Goal: Task Accomplishment & Management: Manage account settings

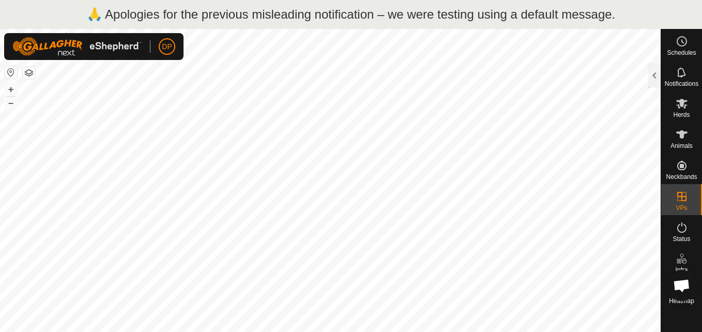
checkbox input "true"
click at [682, 101] on icon at bounding box center [681, 104] width 11 height 10
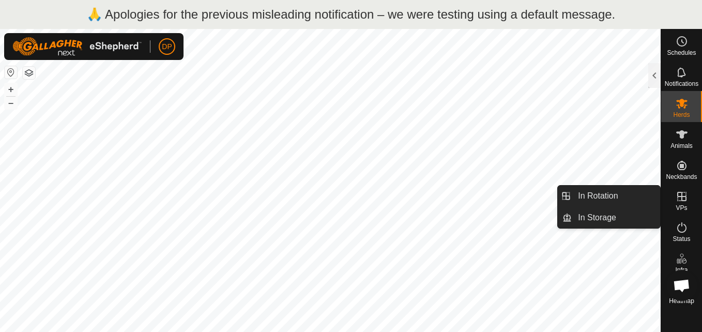
click at [684, 194] on icon at bounding box center [682, 196] width 12 height 12
click at [630, 195] on link "In Rotation" at bounding box center [616, 196] width 88 height 21
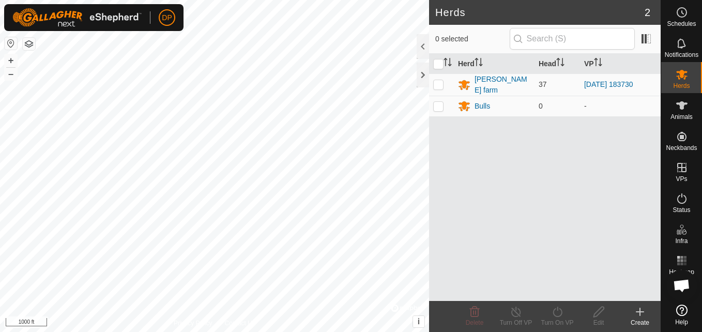
scroll to position [1056, 0]
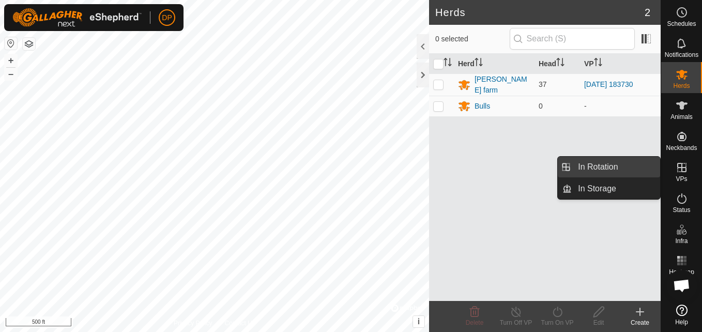
drag, startPoint x: 660, startPoint y: 166, endPoint x: 634, endPoint y: 166, distance: 25.9
click at [634, 166] on link "In Rotation" at bounding box center [616, 167] width 88 height 21
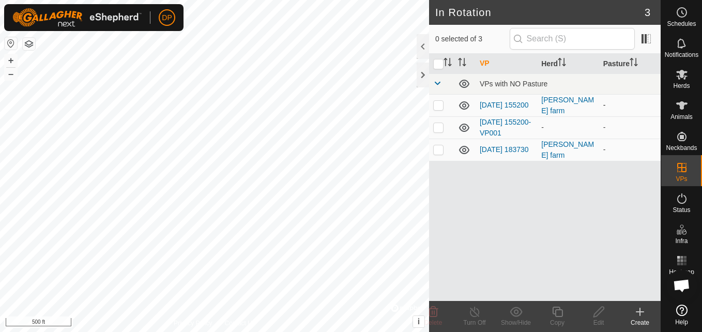
click at [440, 108] on p-checkbox at bounding box center [438, 105] width 10 height 8
checkbox input "false"
click at [435, 126] on p-checkbox at bounding box center [438, 127] width 10 height 8
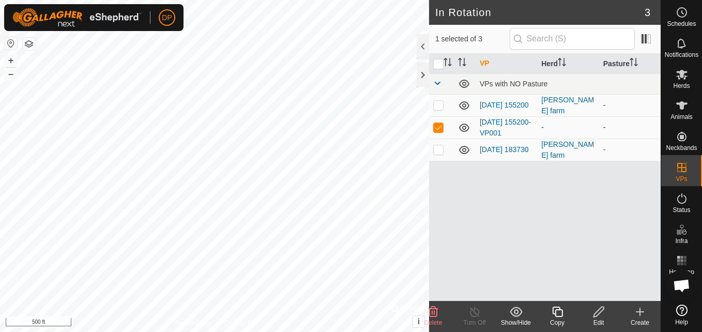
checkbox input "false"
click at [461, 126] on icon at bounding box center [464, 128] width 10 height 8
click at [439, 149] on p-checkbox at bounding box center [438, 149] width 10 height 8
click at [464, 105] on icon at bounding box center [464, 105] width 12 height 12
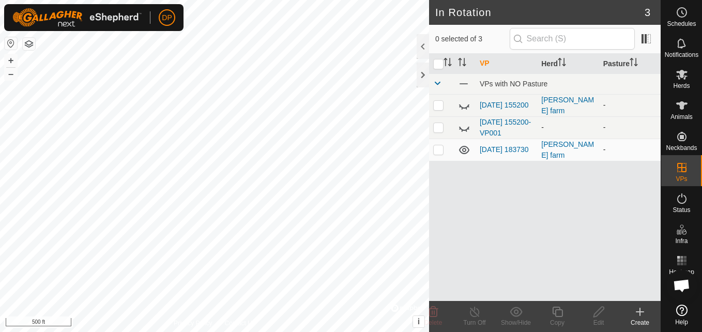
click at [439, 146] on p-checkbox at bounding box center [438, 149] width 10 height 8
checkbox input "false"
click at [681, 75] on icon at bounding box center [681, 75] width 11 height 10
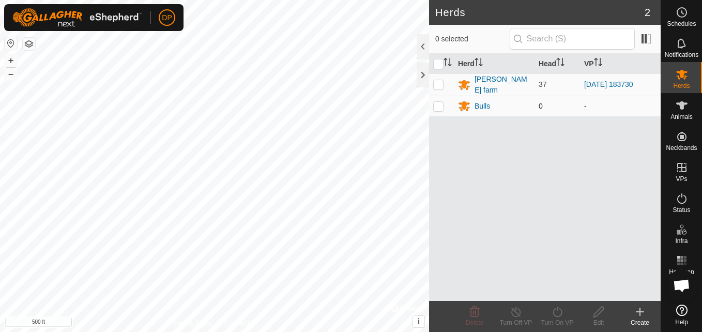
click at [438, 105] on p-checkbox at bounding box center [438, 106] width 10 height 8
checkbox input "true"
click at [596, 311] on icon at bounding box center [599, 312] width 13 height 12
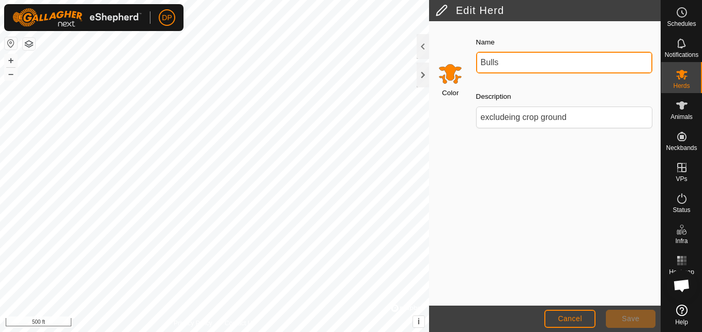
click at [516, 59] on input "Bulls" at bounding box center [564, 63] width 176 height 22
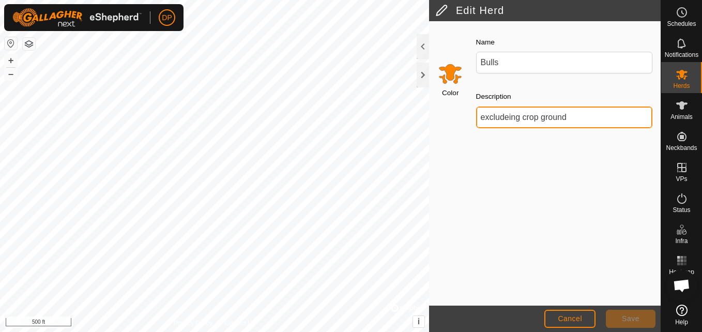
click at [521, 113] on input "excludeing crop ground" at bounding box center [564, 118] width 176 height 22
click at [447, 160] on div "Color Name Bulls Description excludeing crop ground" at bounding box center [545, 163] width 232 height 284
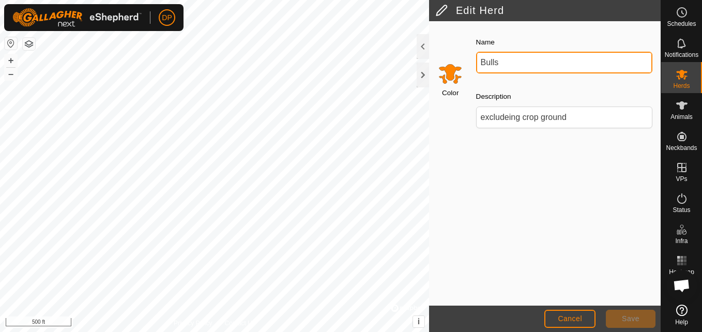
click at [504, 61] on input "Bulls" at bounding box center [564, 63] width 176 height 22
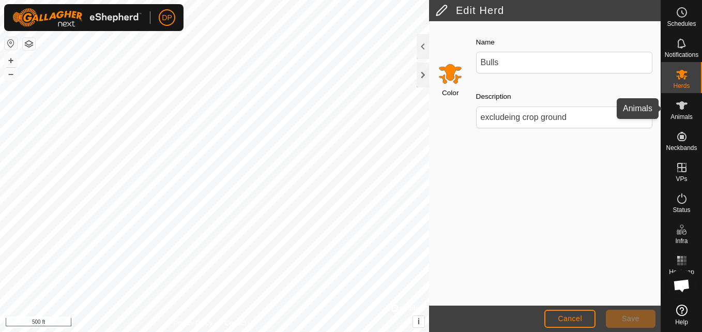
click at [682, 100] on icon at bounding box center [682, 105] width 12 height 12
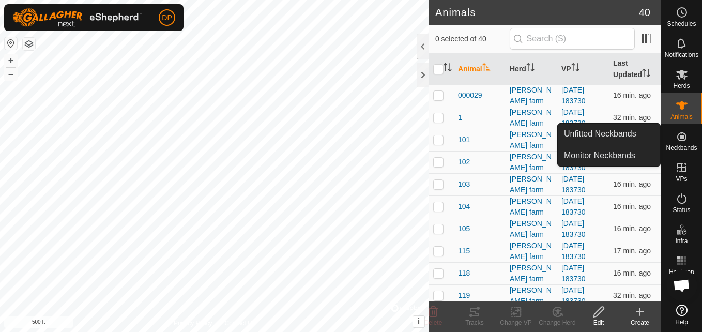
click at [681, 138] on icon at bounding box center [681, 136] width 9 height 9
click at [649, 133] on link "Unfitted Neckbands" at bounding box center [609, 134] width 102 height 21
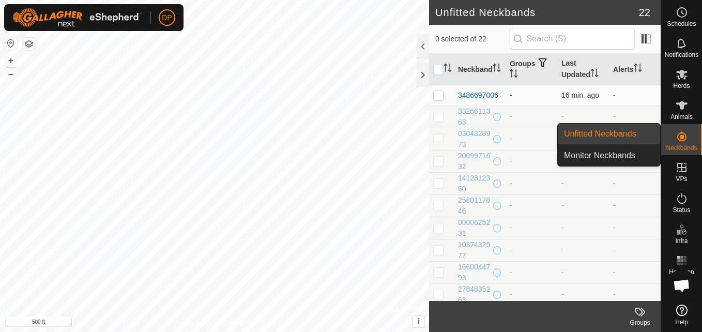
click at [649, 133] on link "Unfitted Neckbands" at bounding box center [609, 134] width 102 height 21
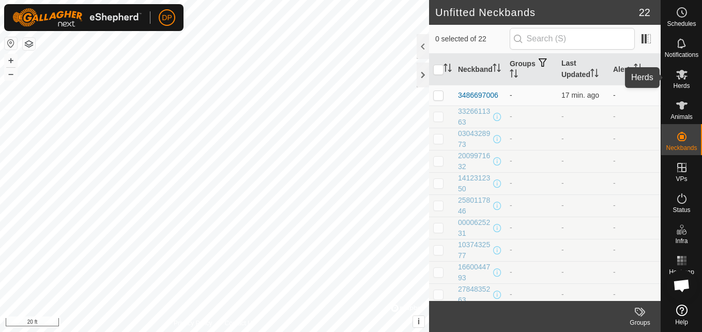
click at [678, 71] on icon at bounding box center [682, 74] width 12 height 12
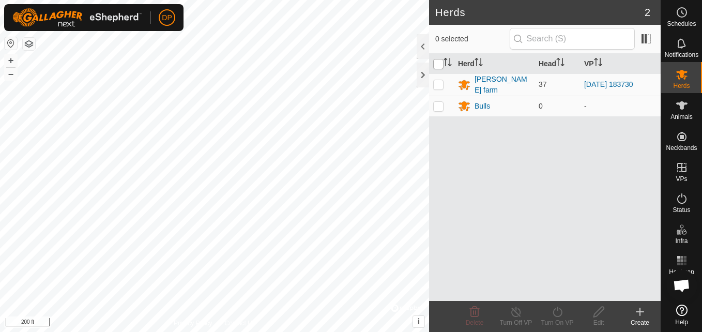
click at [437, 63] on input "checkbox" at bounding box center [438, 64] width 10 height 10
checkbox input "true"
click at [438, 61] on input "checkbox" at bounding box center [438, 64] width 10 height 10
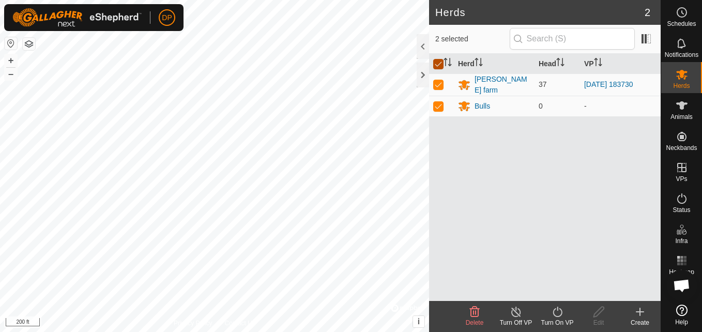
checkbox input "false"
click at [438, 61] on input "checkbox" at bounding box center [438, 64] width 10 height 10
checkbox input "true"
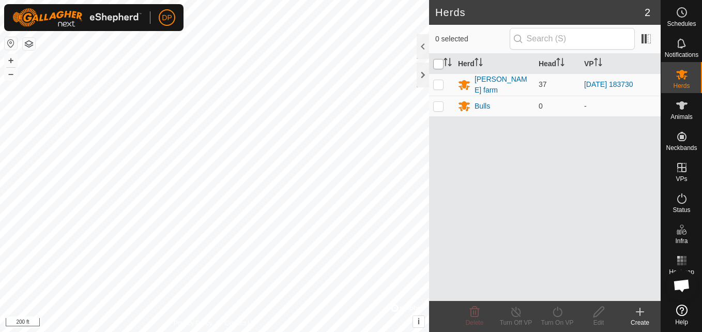
checkbox input "true"
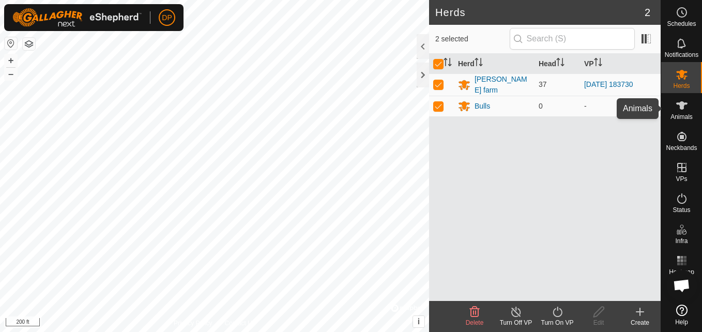
click at [686, 104] on icon at bounding box center [681, 105] width 11 height 8
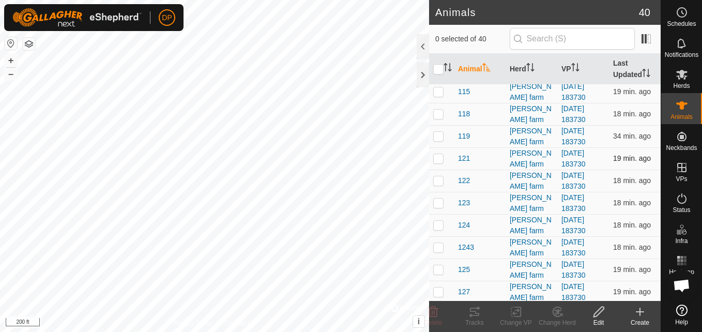
scroll to position [207, 0]
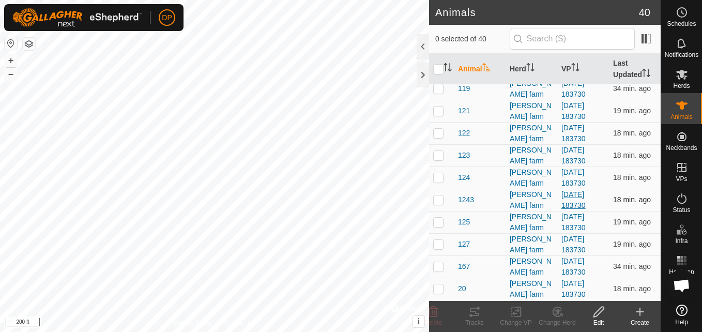
click at [562, 195] on link "[DATE] 183730" at bounding box center [574, 199] width 24 height 19
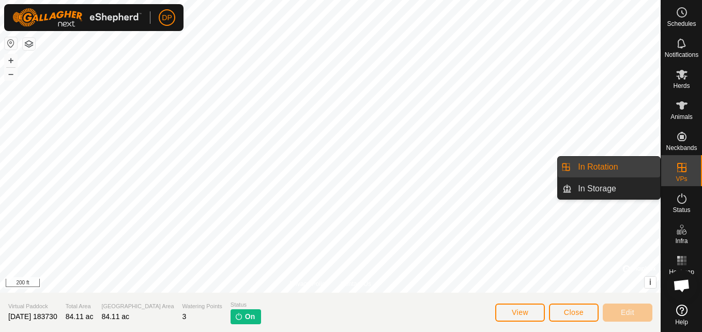
drag, startPoint x: 661, startPoint y: 161, endPoint x: 673, endPoint y: 164, distance: 12.4
click at [673, 164] on es-virtualpaddocks-svg-icon at bounding box center [682, 167] width 19 height 17
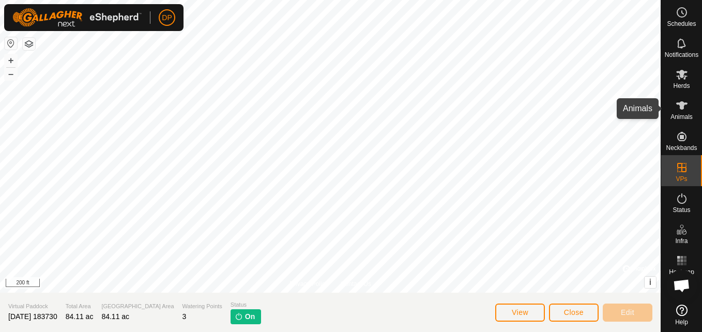
click at [678, 98] on es-animals-svg-icon at bounding box center [682, 105] width 19 height 17
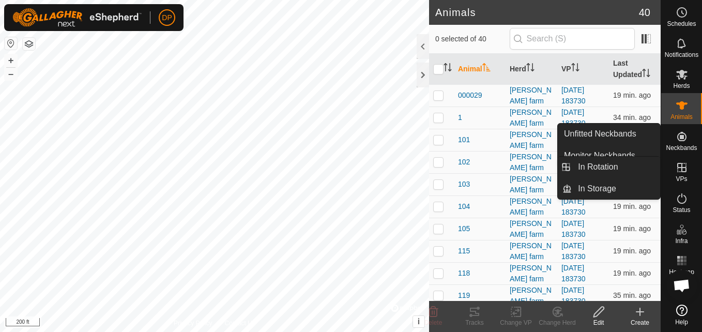
click at [680, 164] on icon at bounding box center [681, 167] width 9 height 9
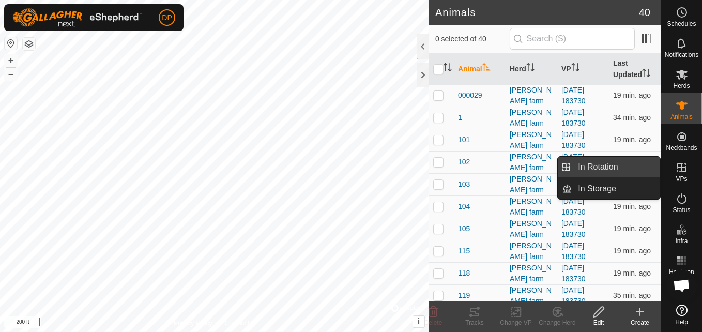
click at [643, 167] on link "In Rotation" at bounding box center [616, 167] width 88 height 21
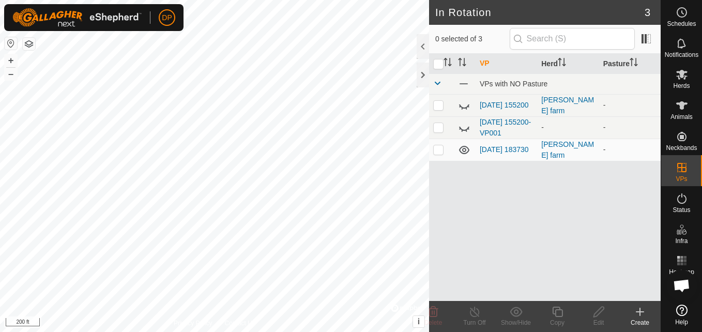
click at [679, 284] on span "Open chat" at bounding box center [681, 286] width 17 height 14
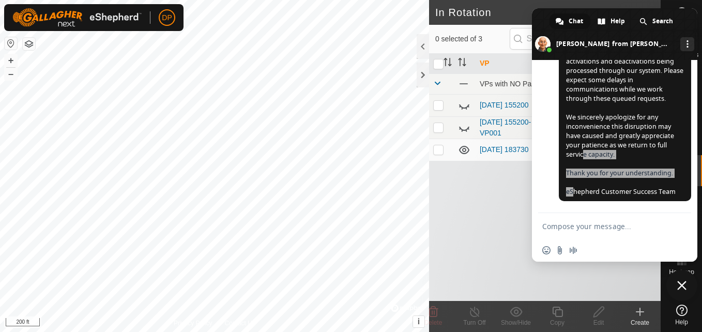
drag, startPoint x: 584, startPoint y: 151, endPoint x: 573, endPoint y: 195, distance: 45.3
click at [573, 195] on span "[]() Hi All, We're pleased to confirm that the network interruption affecting c…" at bounding box center [624, 75] width 117 height 242
drag, startPoint x: 573, startPoint y: 195, endPoint x: 538, endPoint y: 199, distance: 34.9
click at [538, 199] on div "Gallagher eShepherd Hello! How can I help you? Monday, 1 September 1x 0:24 9/1/…" at bounding box center [614, 136] width 165 height 153
click at [681, 282] on span "Close chat" at bounding box center [681, 285] width 9 height 9
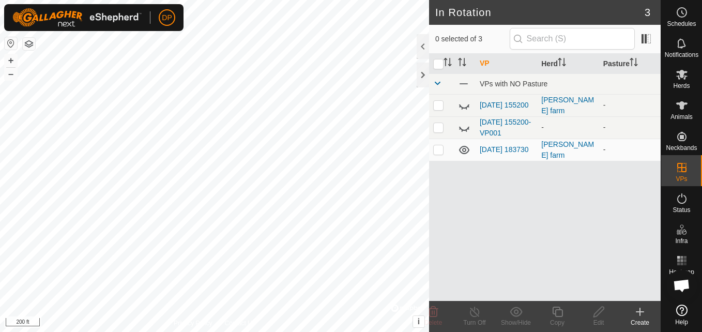
drag, startPoint x: 685, startPoint y: 284, endPoint x: 494, endPoint y: 257, distance: 192.9
click at [494, 257] on div "VP Herd Pasture VPs with NO Pasture 2025-08-31 155200 payne farm - 2025-08-31 1…" at bounding box center [545, 177] width 232 height 247
click at [682, 108] on icon at bounding box center [681, 105] width 11 height 8
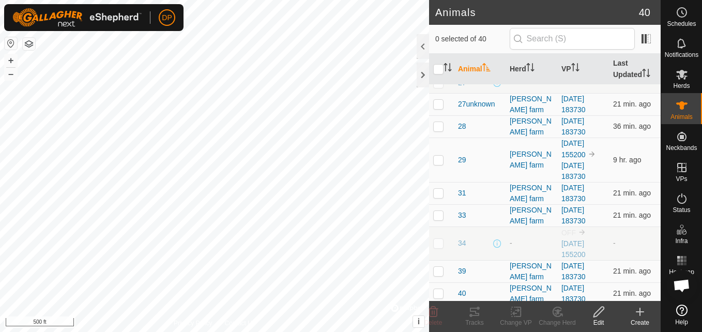
scroll to position [465, 0]
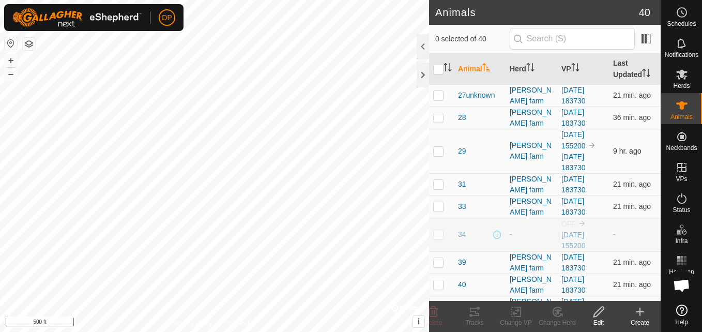
click at [437, 149] on p-checkbox at bounding box center [438, 151] width 10 height 8
click at [474, 310] on icon at bounding box center [475, 312] width 12 height 12
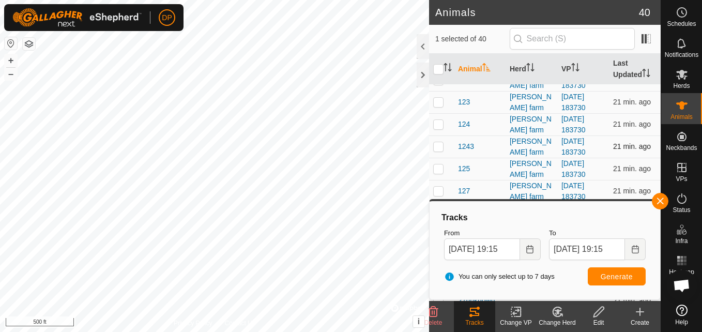
scroll to position [259, 0]
click at [659, 200] on button "button" at bounding box center [660, 201] width 17 height 17
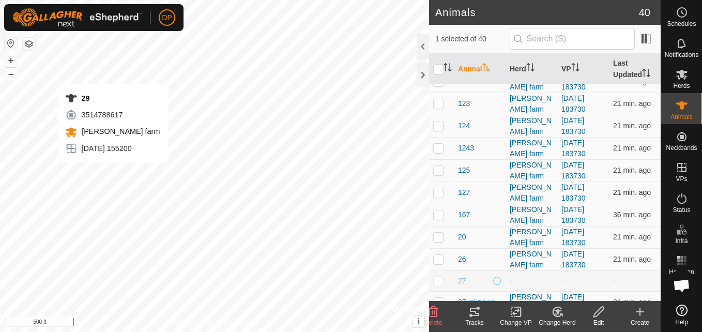
checkbox input "false"
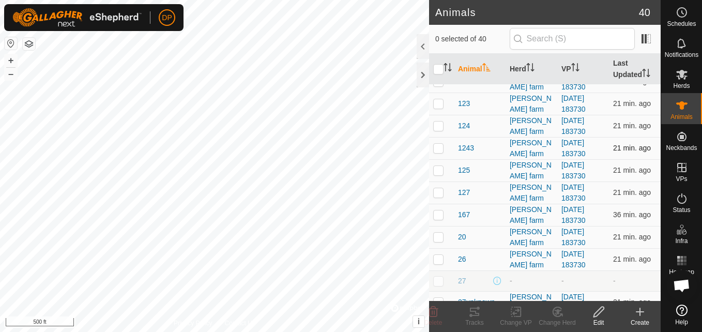
click at [439, 148] on p-checkbox at bounding box center [438, 148] width 10 height 8
checkbox input "true"
click at [565, 156] on link "[DATE] 183730" at bounding box center [574, 148] width 24 height 19
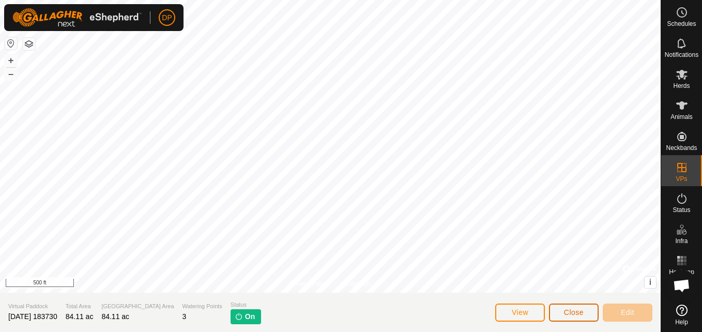
click at [570, 308] on span "Close" at bounding box center [574, 312] width 20 height 8
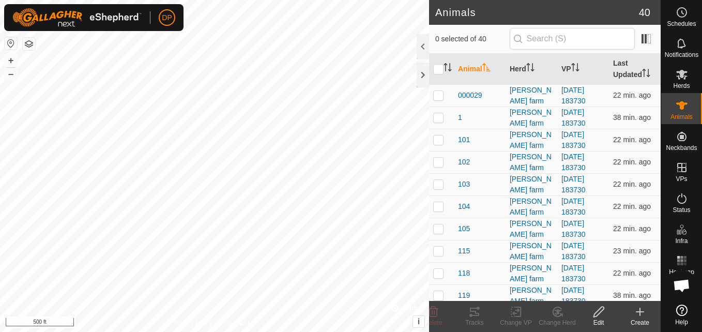
click at [469, 67] on th "Animal" at bounding box center [480, 69] width 52 height 31
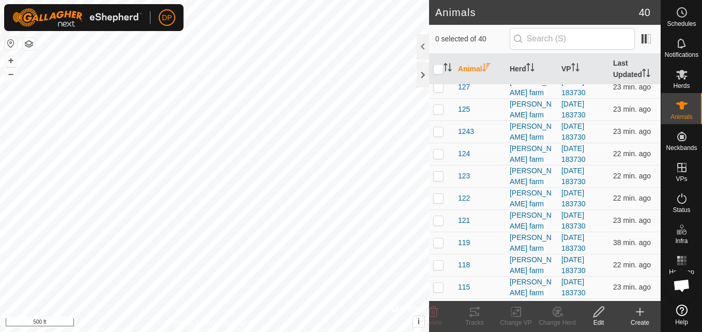
scroll to position [569, 0]
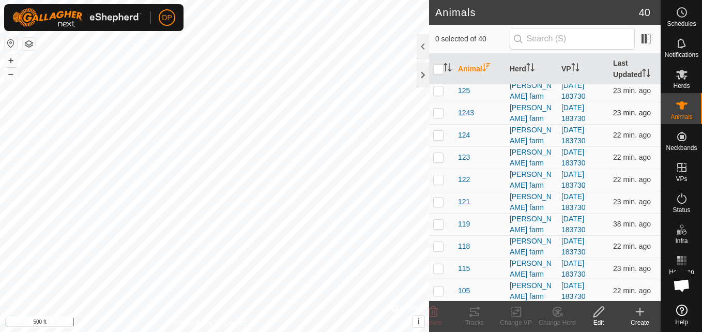
click at [437, 113] on p-checkbox at bounding box center [438, 113] width 10 height 8
checkbox input "true"
click at [436, 69] on input "checkbox" at bounding box center [438, 69] width 10 height 10
checkbox input "true"
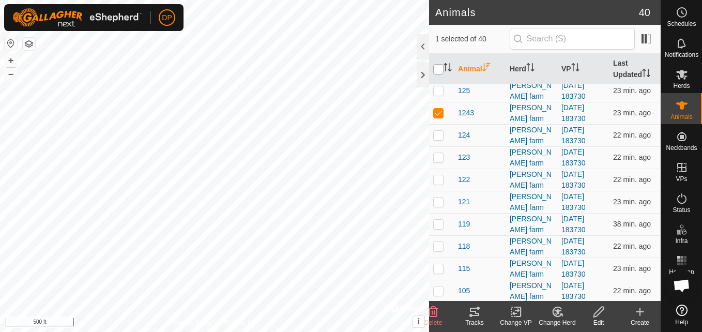
checkbox input "true"
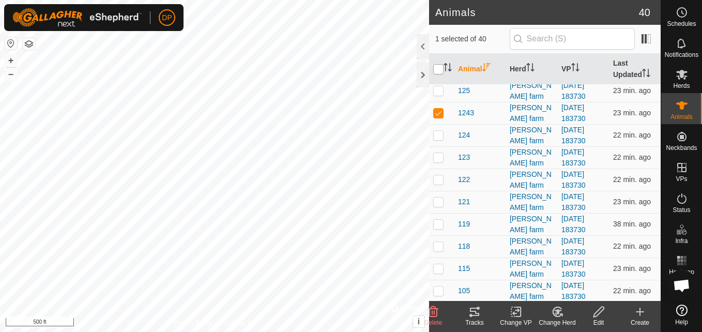
checkbox input "true"
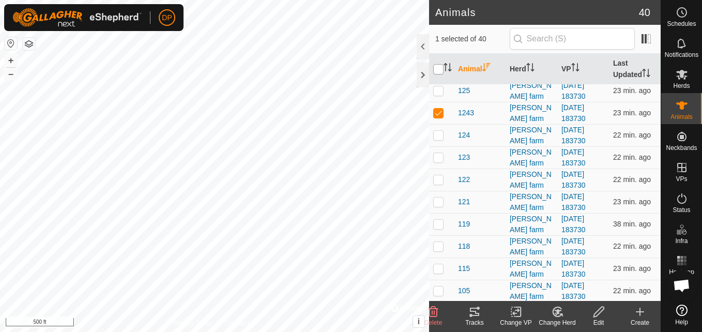
checkbox input "true"
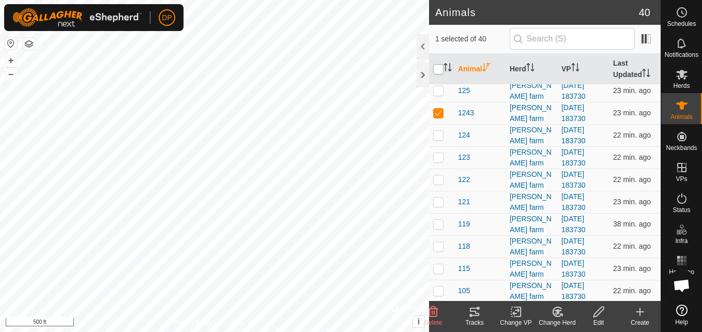
checkbox input "true"
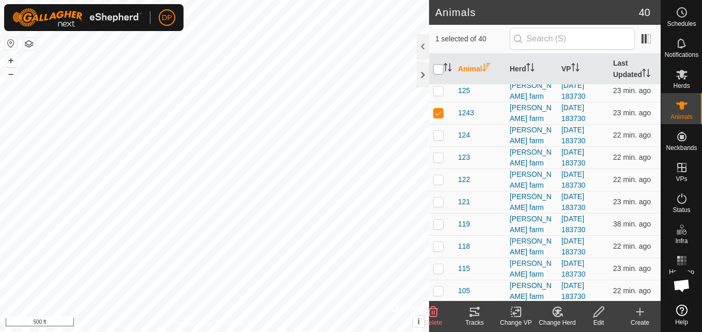
checkbox input "true"
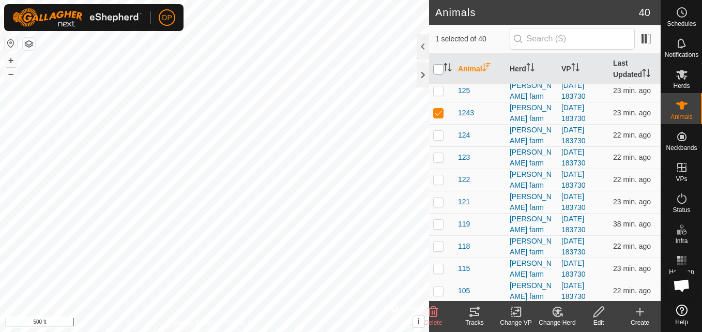
checkbox input "true"
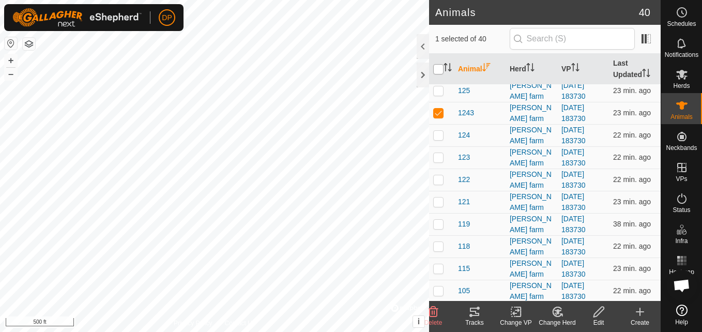
checkbox input "true"
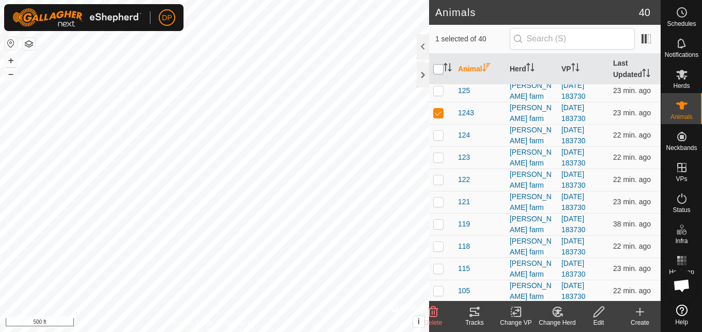
checkbox input "true"
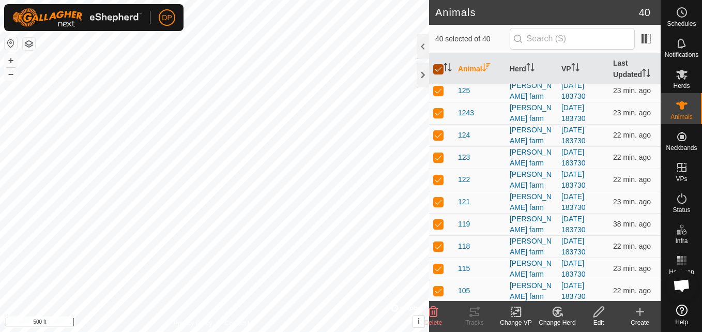
click at [438, 71] on input "checkbox" at bounding box center [438, 69] width 10 height 10
checkbox input "false"
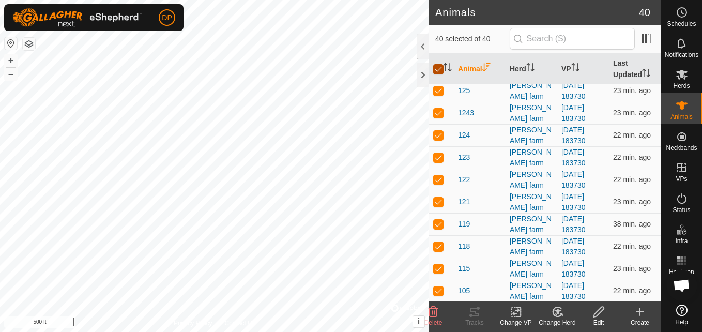
checkbox input "false"
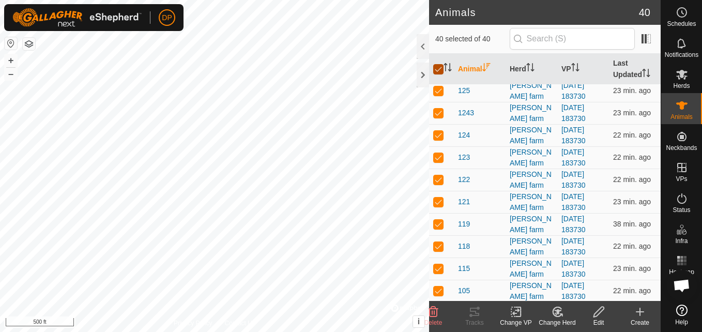
checkbox input "false"
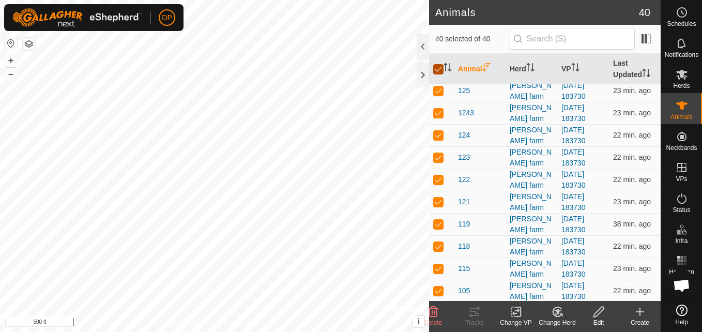
checkbox input "false"
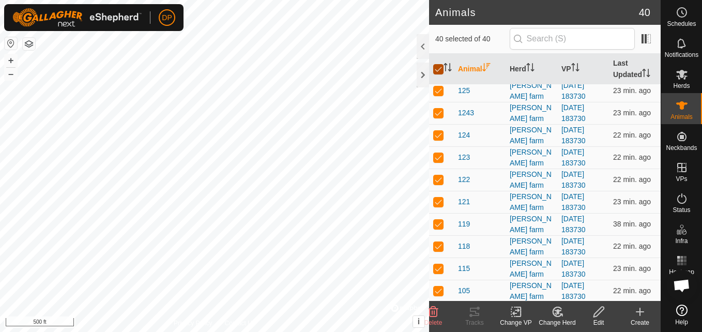
checkbox input "false"
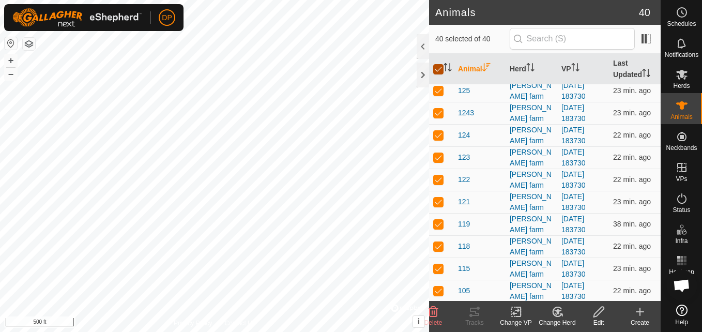
checkbox input "false"
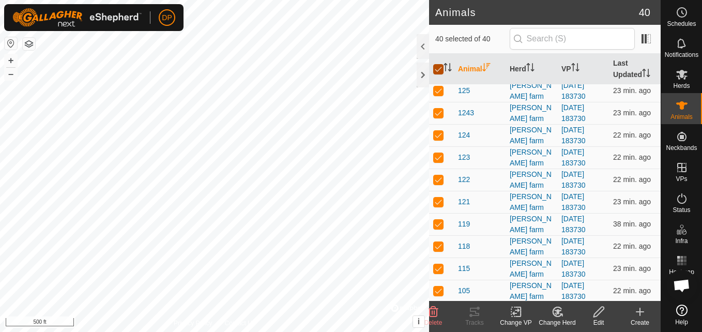
checkbox input "false"
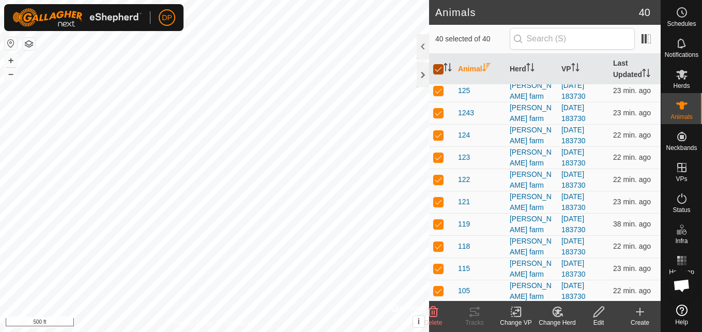
checkbox input "false"
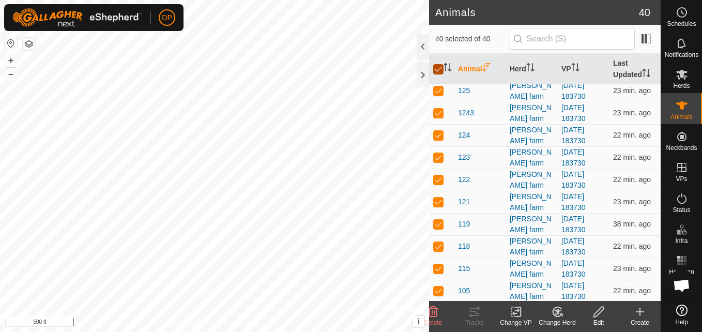
checkbox input "false"
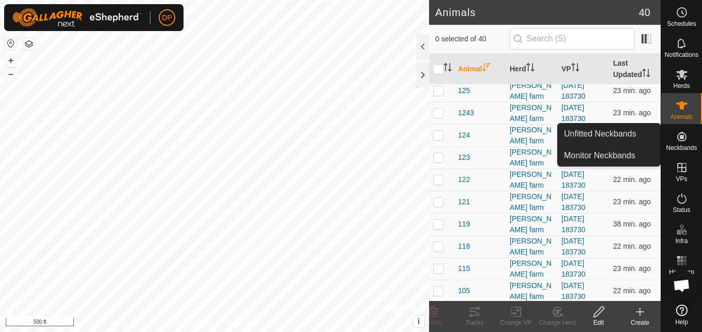
click at [684, 138] on icon at bounding box center [682, 136] width 12 height 12
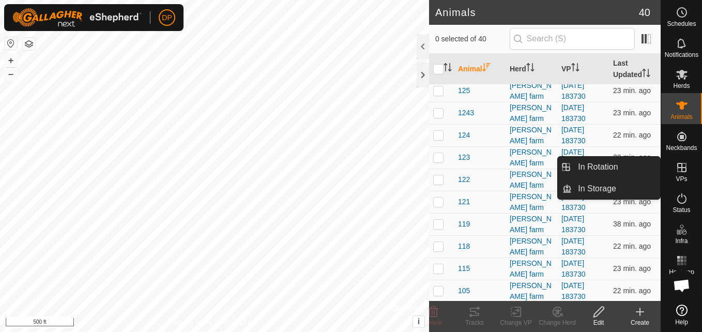
click at [678, 166] on icon at bounding box center [681, 167] width 9 height 9
click at [629, 171] on link "In Rotation" at bounding box center [616, 167] width 88 height 21
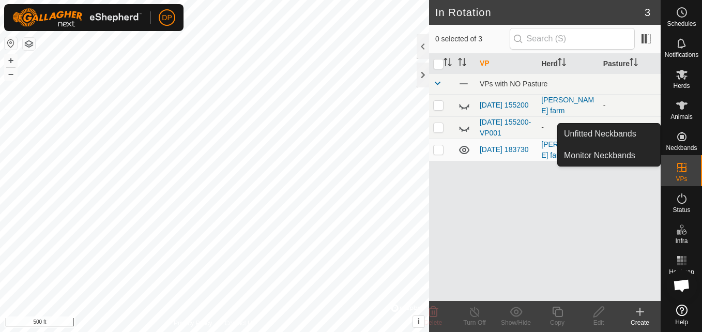
click at [680, 136] on icon at bounding box center [681, 136] width 9 height 9
click at [642, 154] on link "Monitor Neckbands" at bounding box center [609, 155] width 102 height 21
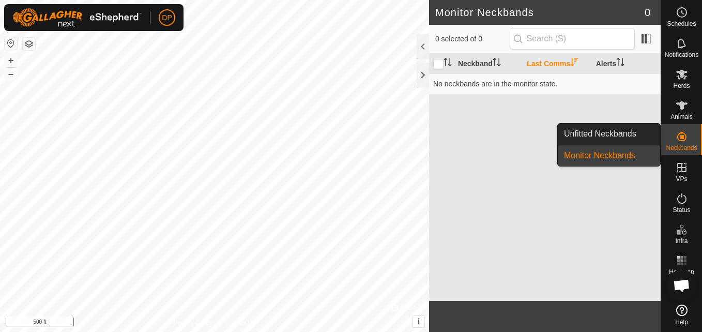
click at [682, 135] on icon at bounding box center [681, 136] width 9 height 9
click at [625, 154] on link "Monitor Neckbands" at bounding box center [609, 155] width 102 height 21
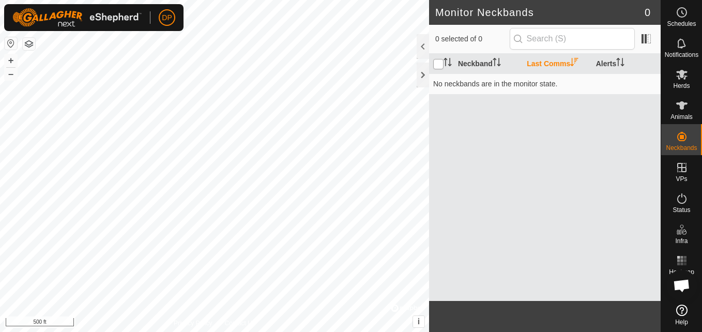
click at [439, 66] on input "checkbox" at bounding box center [438, 64] width 10 height 10
click at [439, 60] on input "checkbox" at bounding box center [438, 64] width 10 height 10
checkbox input "false"
click at [436, 64] on input "checkbox" at bounding box center [438, 64] width 10 height 10
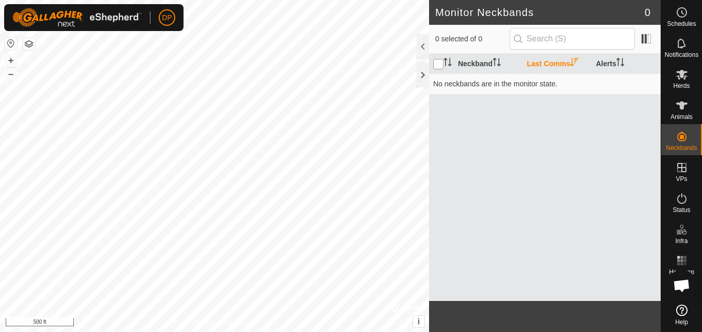
checkbox input "true"
click at [683, 105] on icon at bounding box center [681, 105] width 11 height 8
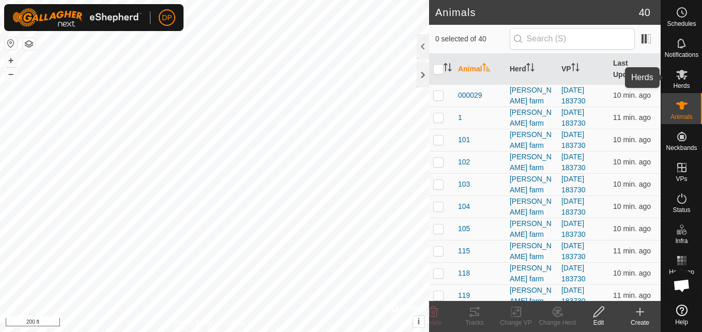
click at [681, 79] on icon at bounding box center [682, 74] width 12 height 12
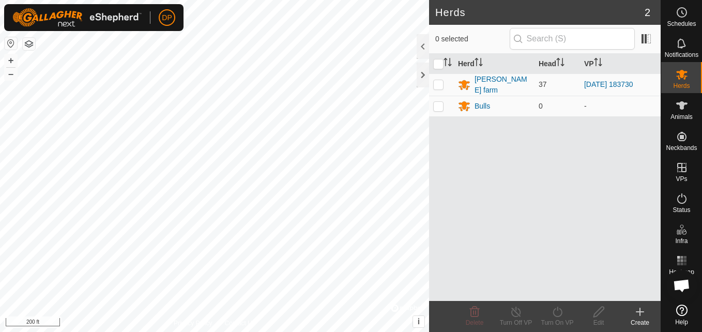
click at [681, 79] on icon at bounding box center [682, 74] width 12 height 12
click at [439, 104] on p-checkbox at bounding box center [438, 106] width 10 height 8
checkbox input "false"
click at [435, 79] on td at bounding box center [441, 84] width 25 height 22
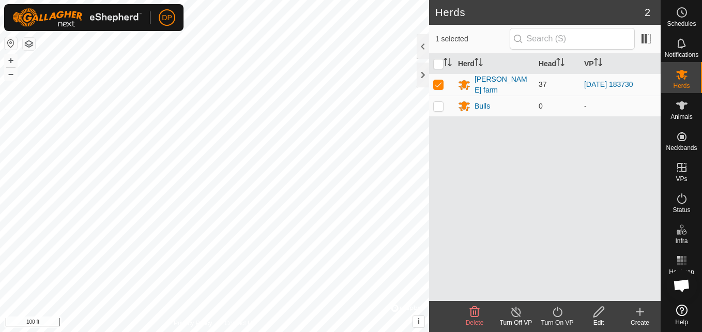
click at [435, 79] on td at bounding box center [441, 84] width 25 height 22
checkbox input "false"
click at [438, 107] on p-checkbox at bounding box center [438, 106] width 10 height 8
checkbox input "true"
click at [595, 312] on icon at bounding box center [599, 312] width 13 height 12
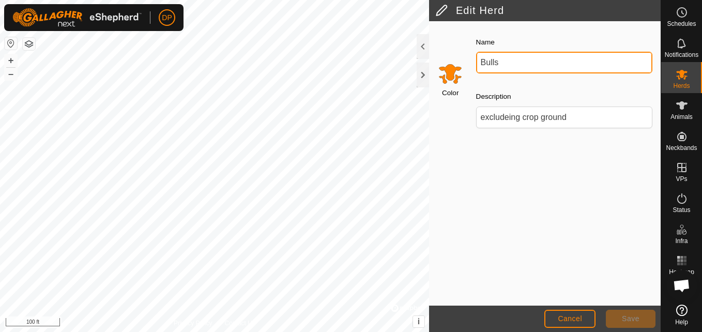
click at [503, 63] on input "Bulls" at bounding box center [564, 63] width 176 height 22
type input "Bulls 1"
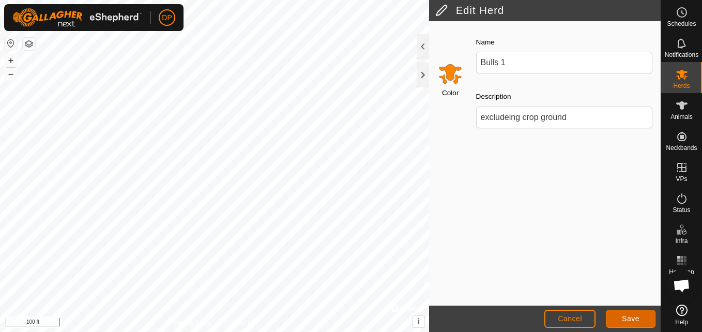
click at [646, 320] on button "Save" at bounding box center [631, 319] width 50 height 18
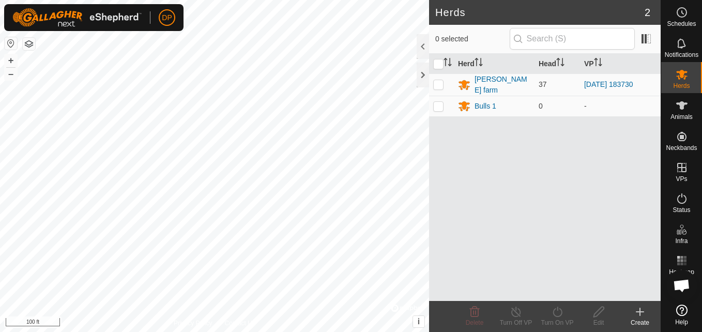
scroll to position [1056, 0]
click at [496, 103] on div "Bulls 1" at bounding box center [486, 106] width 22 height 11
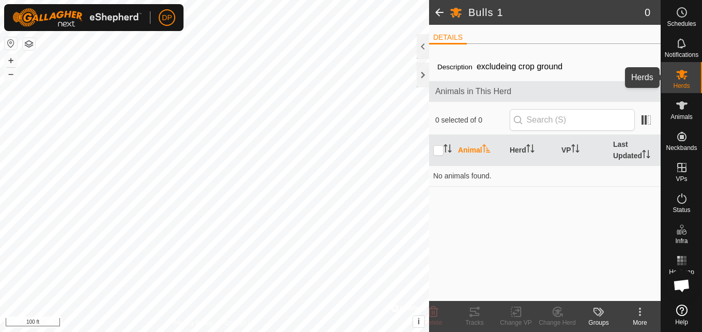
click at [684, 73] on icon at bounding box center [681, 75] width 11 height 10
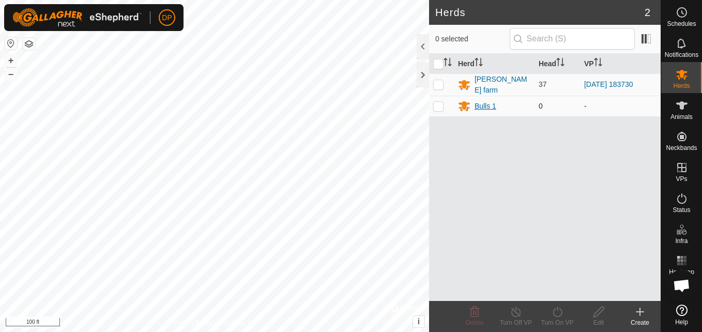
click at [492, 104] on div "Bulls 1" at bounding box center [486, 106] width 22 height 11
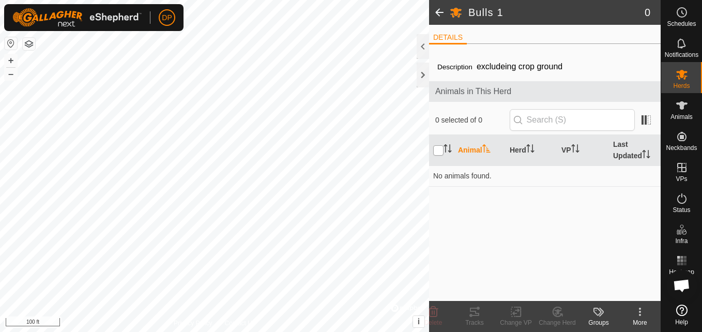
click at [439, 148] on input "checkbox" at bounding box center [438, 150] width 10 height 10
click at [422, 43] on div at bounding box center [423, 46] width 12 height 25
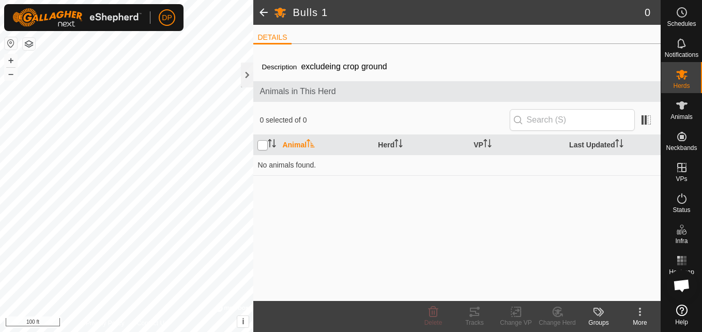
click at [265, 146] on input "checkbox" at bounding box center [263, 145] width 10 height 10
checkbox input "false"
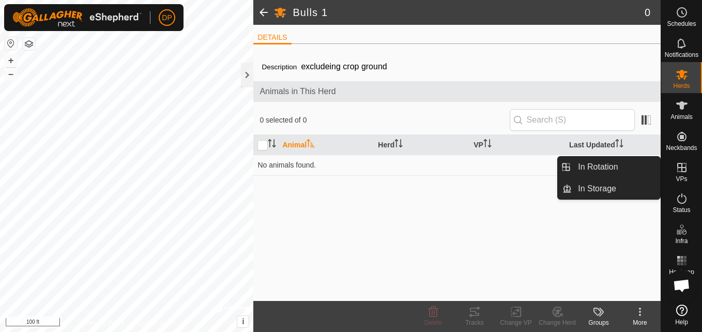
drag, startPoint x: 664, startPoint y: 178, endPoint x: 683, endPoint y: 176, distance: 18.7
click at [683, 176] on span "VPs" at bounding box center [681, 179] width 11 height 6
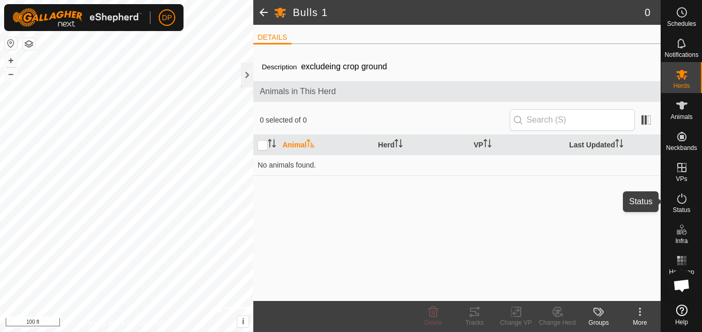
click at [682, 197] on icon at bounding box center [681, 198] width 9 height 10
click at [249, 78] on div at bounding box center [247, 75] width 12 height 25
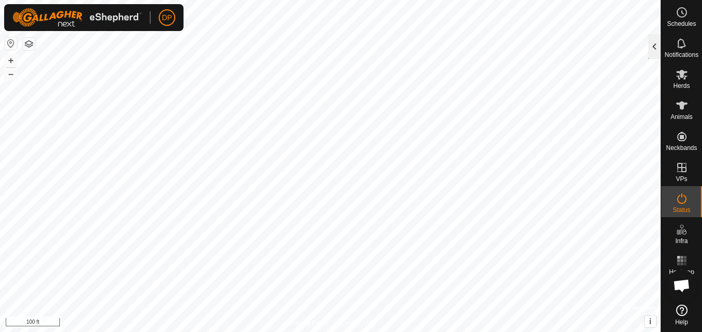
click at [655, 45] on div at bounding box center [655, 46] width 12 height 25
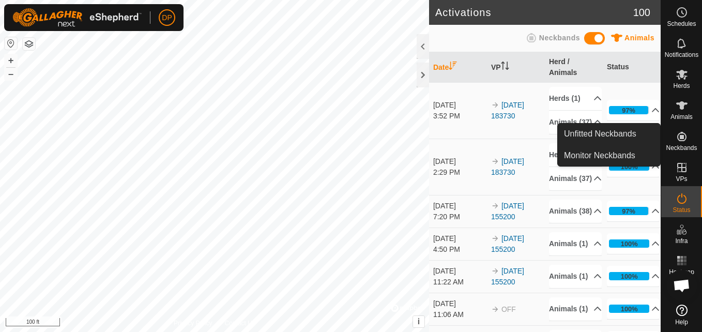
click at [683, 132] on icon at bounding box center [681, 136] width 9 height 9
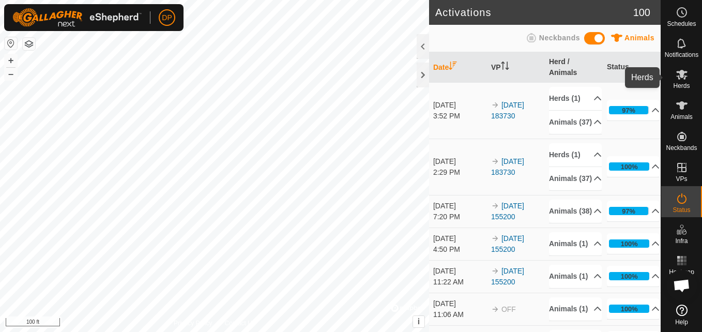
click at [683, 76] on icon at bounding box center [681, 75] width 11 height 10
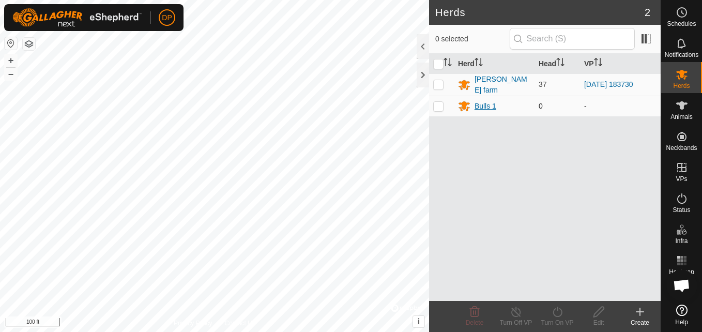
click at [489, 104] on div "Bulls 1" at bounding box center [486, 106] width 22 height 11
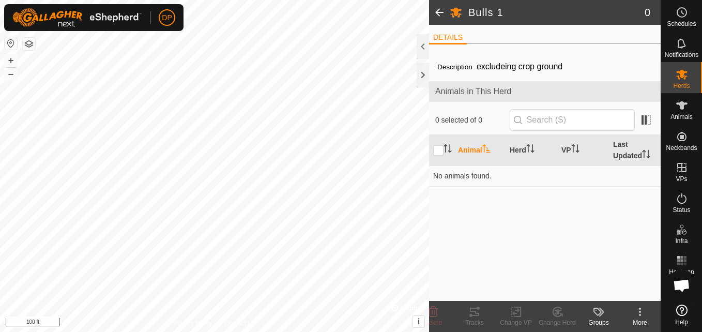
click at [473, 150] on th "Animal" at bounding box center [480, 150] width 52 height 31
click at [483, 146] on icon "Activate to sort" at bounding box center [487, 148] width 8 height 8
click at [447, 142] on th at bounding box center [441, 150] width 25 height 31
click at [683, 78] on icon at bounding box center [682, 74] width 12 height 12
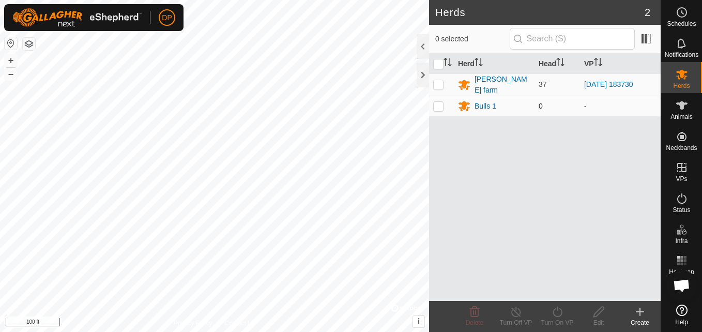
click at [440, 104] on p-checkbox at bounding box center [438, 106] width 10 height 8
checkbox input "true"
click at [599, 312] on icon at bounding box center [599, 312] width 13 height 12
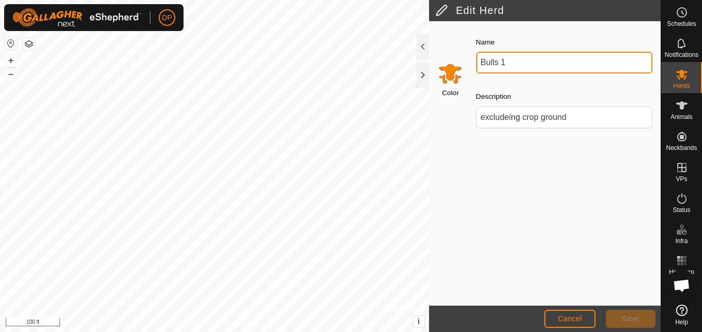
click at [513, 62] on input "Bulls 1" at bounding box center [564, 63] width 176 height 22
type input "B"
type input "[PERSON_NAME]"
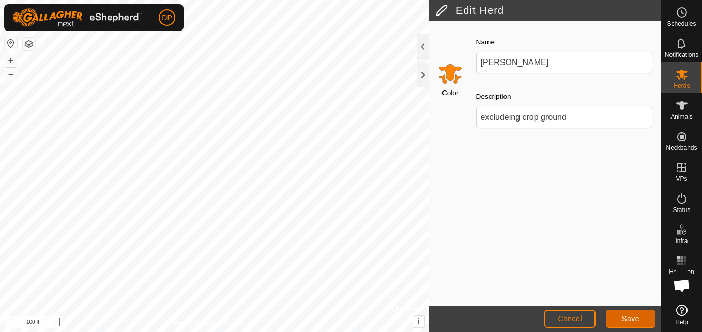
click at [640, 312] on button "Save" at bounding box center [631, 319] width 50 height 18
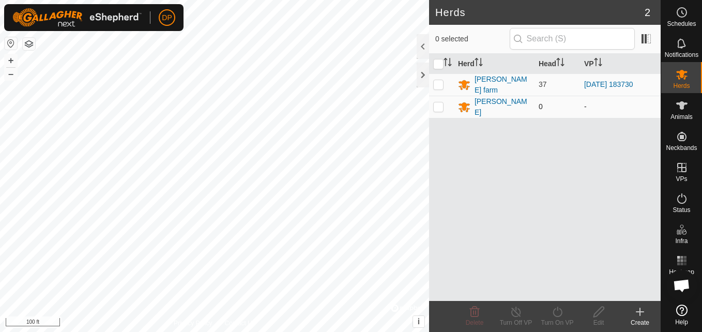
click at [439, 104] on p-checkbox at bounding box center [438, 106] width 10 height 8
checkbox input "false"
click at [681, 71] on icon at bounding box center [681, 75] width 11 height 10
click at [488, 104] on div "[PERSON_NAME]" at bounding box center [503, 107] width 56 height 22
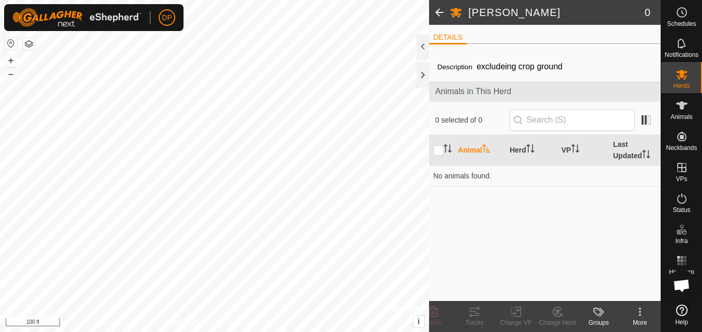
click at [468, 148] on th "Animal" at bounding box center [480, 150] width 52 height 31
click at [547, 118] on input "text" at bounding box center [572, 120] width 125 height 22
type input "1"
click at [439, 149] on input "checkbox" at bounding box center [438, 150] width 10 height 10
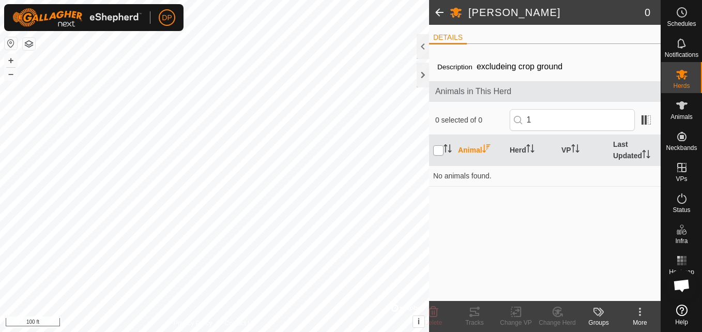
checkbox input "true"
click at [481, 215] on div "Description excludeing crop ground Animals in This Herd 0 selected of 0 1 Anima…" at bounding box center [545, 176] width 232 height 249
click at [681, 99] on icon at bounding box center [682, 105] width 12 height 12
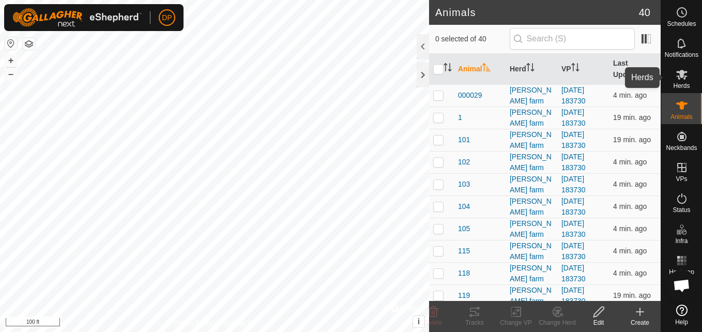
click at [681, 76] on icon at bounding box center [681, 75] width 11 height 10
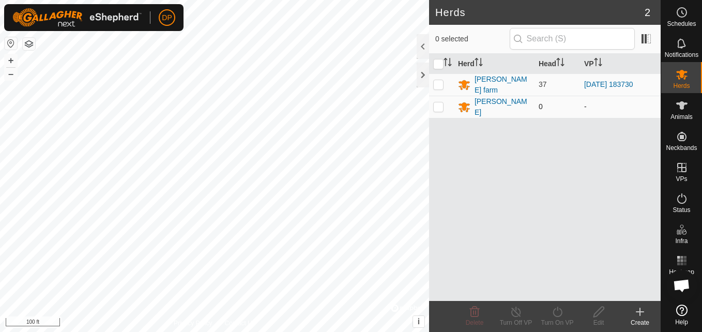
click at [439, 104] on p-checkbox at bounding box center [438, 106] width 10 height 8
checkbox input "true"
click at [609, 83] on link "[DATE] 183730" at bounding box center [608, 84] width 49 height 8
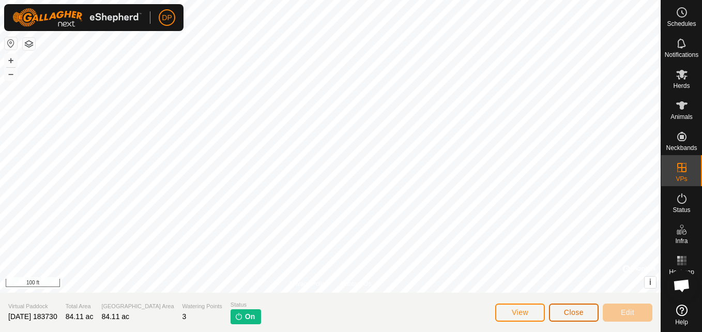
click at [583, 309] on span "Close" at bounding box center [574, 312] width 20 height 8
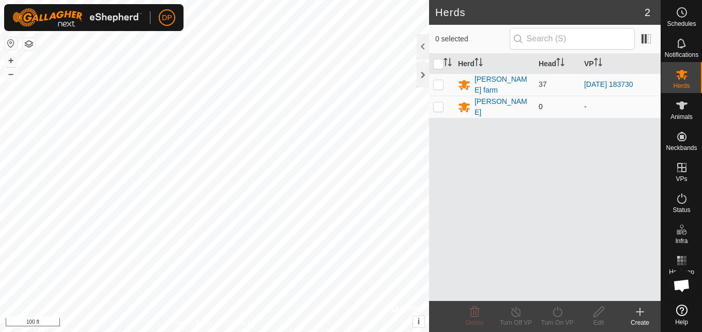
click at [541, 104] on span "0" at bounding box center [541, 106] width 4 height 8
click at [560, 58] on icon "Activate to sort" at bounding box center [560, 62] width 8 height 8
click at [437, 102] on p-checkbox at bounding box center [438, 106] width 10 height 8
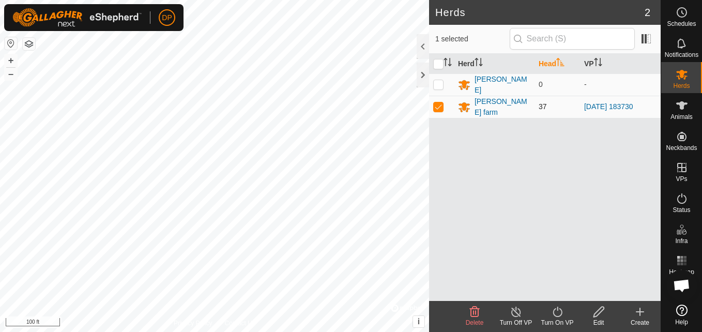
click at [437, 102] on p-checkbox at bounding box center [438, 106] width 10 height 8
checkbox input "false"
click at [438, 83] on p-checkbox at bounding box center [438, 84] width 10 height 8
click at [439, 81] on p-checkbox at bounding box center [438, 84] width 10 height 8
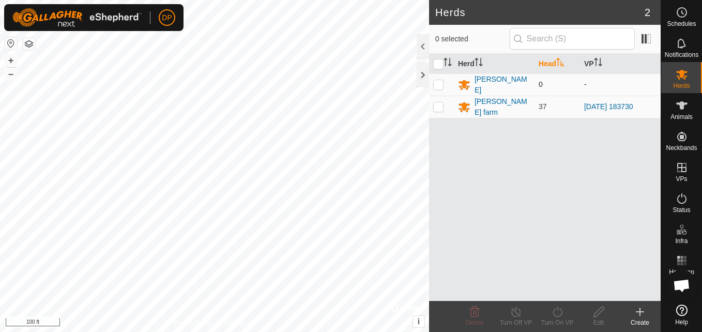
checkbox input "true"
click at [438, 108] on p-checkbox at bounding box center [438, 106] width 10 height 8
checkbox input "true"
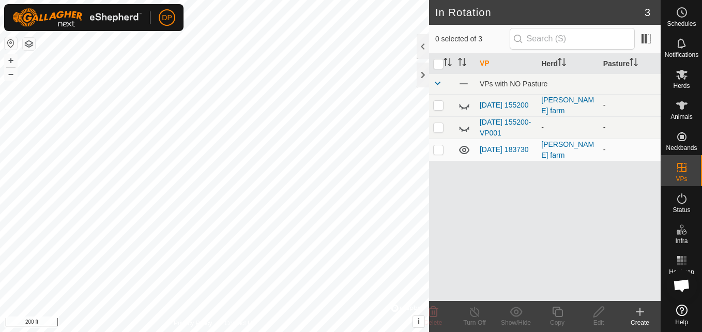
click at [620, 8] on h2 "In Rotation" at bounding box center [539, 12] width 209 height 12
click at [439, 151] on p-checkbox at bounding box center [438, 149] width 10 height 8
checkbox input "false"
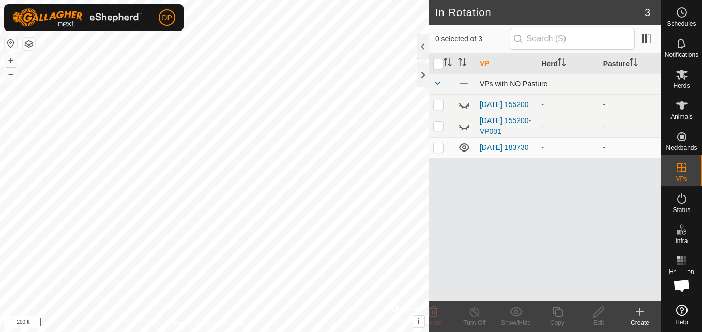
click at [436, 81] on span at bounding box center [437, 83] width 8 height 8
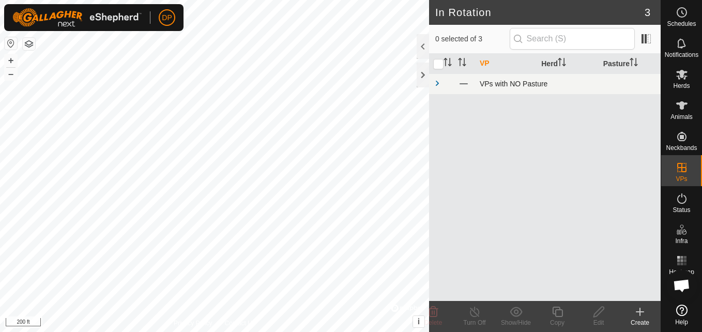
click at [436, 81] on span at bounding box center [437, 83] width 8 height 8
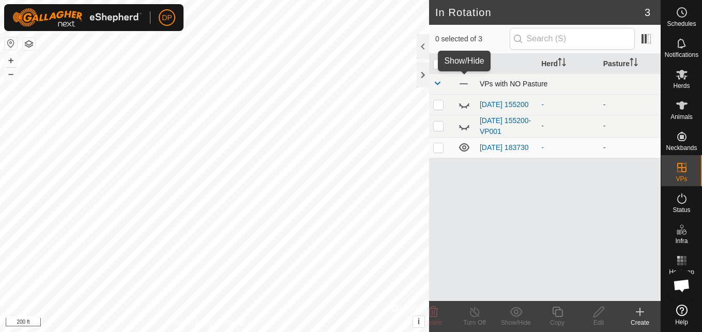
click at [463, 82] on span at bounding box center [463, 83] width 11 height 11
click at [463, 82] on icon at bounding box center [464, 84] width 12 height 12
click at [463, 84] on icon at bounding box center [464, 84] width 10 height 8
click at [464, 78] on icon at bounding box center [464, 84] width 12 height 12
click at [462, 104] on icon at bounding box center [464, 104] width 12 height 12
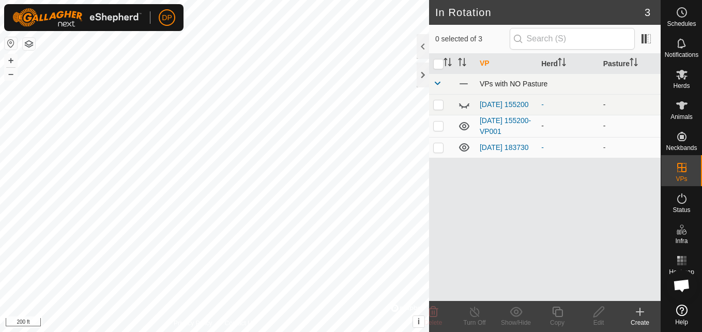
click at [467, 127] on icon at bounding box center [464, 126] width 12 height 12
click at [464, 124] on icon at bounding box center [464, 126] width 12 height 12
click at [464, 124] on icon at bounding box center [464, 126] width 10 height 8
click at [684, 104] on icon at bounding box center [681, 105] width 11 height 8
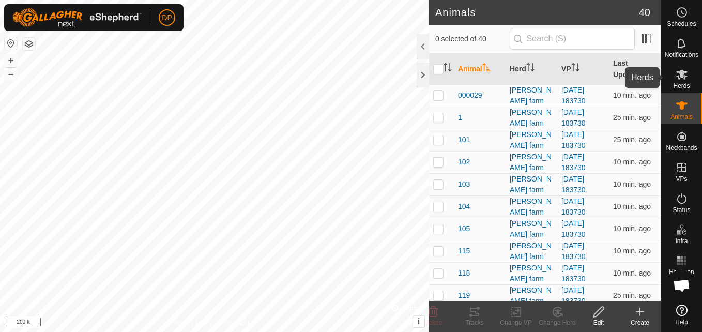
click at [681, 73] on icon at bounding box center [681, 75] width 11 height 10
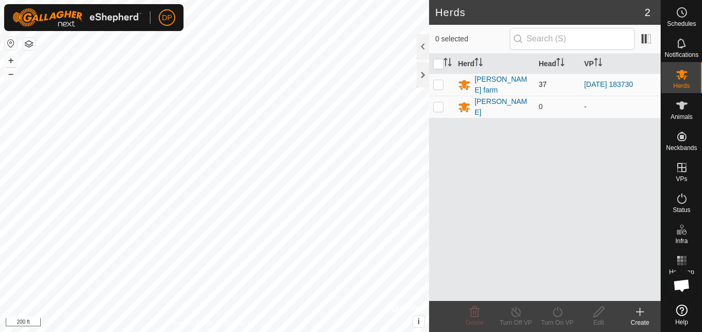
click at [439, 82] on p-checkbox at bounding box center [438, 84] width 10 height 8
checkbox input "true"
click at [439, 103] on p-checkbox at bounding box center [438, 106] width 10 height 8
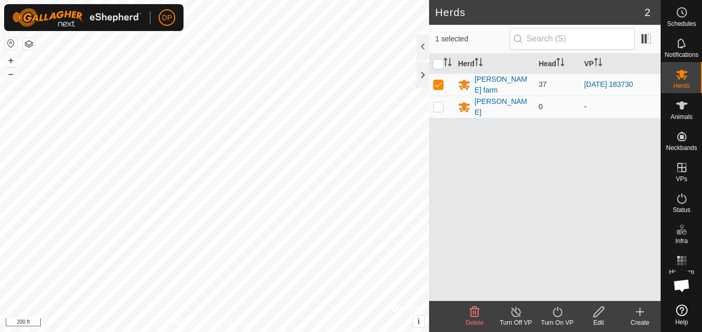
checkbox input "true"
click at [559, 58] on icon "Activate to sort" at bounding box center [560, 62] width 8 height 8
click at [598, 59] on icon "Activate to sort" at bounding box center [596, 59] width 4 height 2
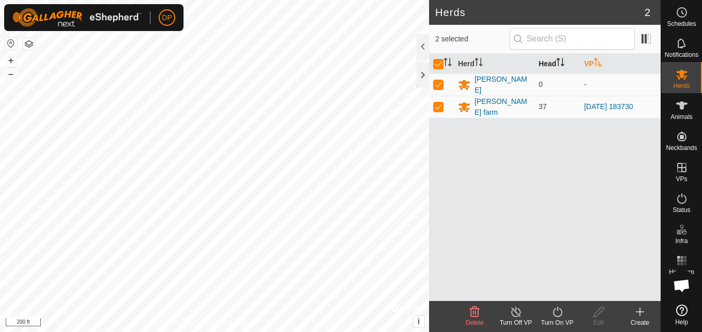
click at [598, 59] on icon "Activate to sort" at bounding box center [598, 62] width 8 height 8
click at [638, 310] on icon at bounding box center [640, 312] width 12 height 12
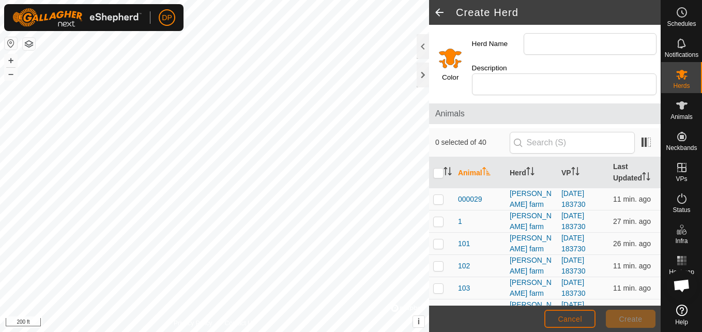
click at [586, 319] on button "Cancel" at bounding box center [570, 319] width 51 height 18
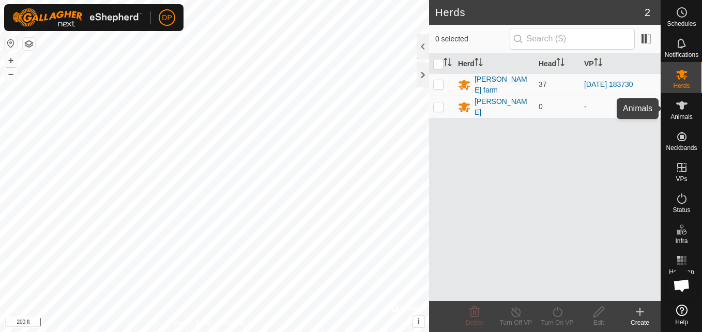
click at [687, 106] on icon at bounding box center [682, 105] width 12 height 12
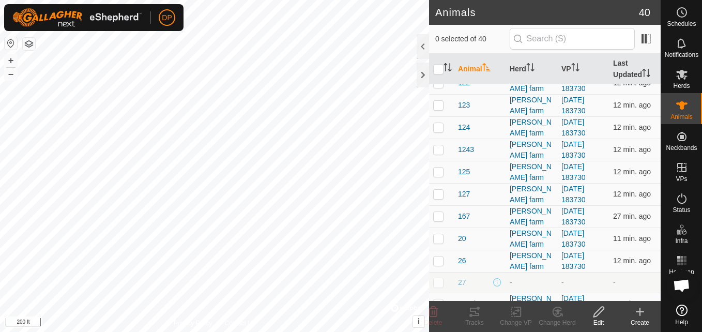
scroll to position [259, 0]
click at [437, 148] on p-checkbox at bounding box center [438, 148] width 10 height 8
checkbox input "true"
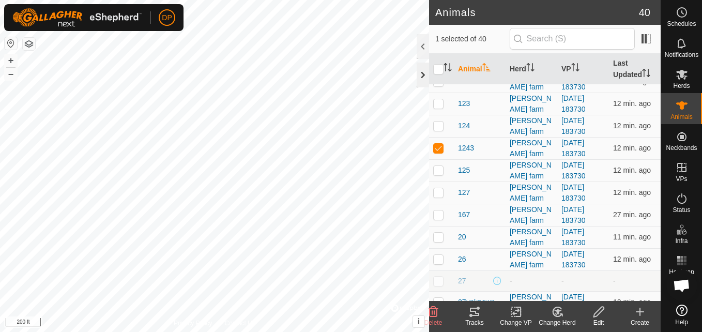
click at [419, 74] on div at bounding box center [423, 75] width 12 height 25
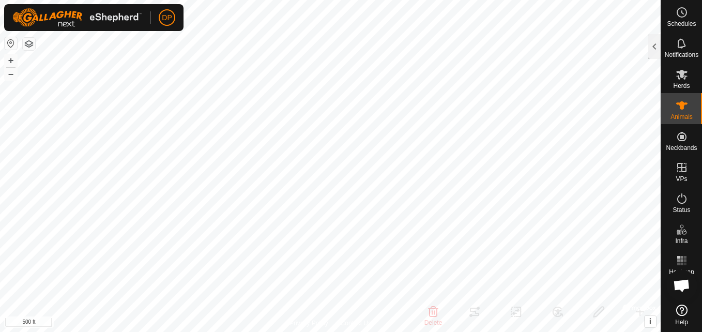
click at [413, 331] on html "DP Schedules Notifications Herds Animals Neckbands VPs Status Infra Heatmap Hel…" at bounding box center [351, 166] width 702 height 332
click at [451, 331] on html "DP Schedules Notifications Herds Animals Neckbands VPs Status Infra Heatmap Hel…" at bounding box center [351, 166] width 702 height 332
click at [686, 107] on icon at bounding box center [682, 105] width 12 height 12
click at [652, 46] on div at bounding box center [655, 46] width 12 height 25
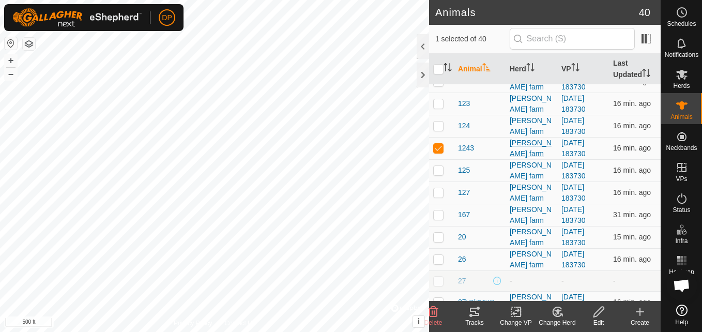
click at [542, 148] on div "[PERSON_NAME] farm" at bounding box center [531, 149] width 43 height 22
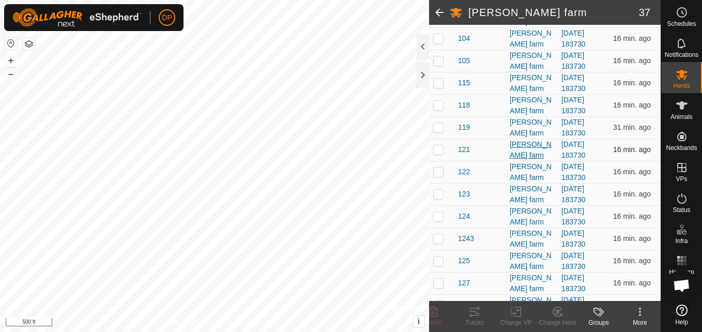
scroll to position [259, 0]
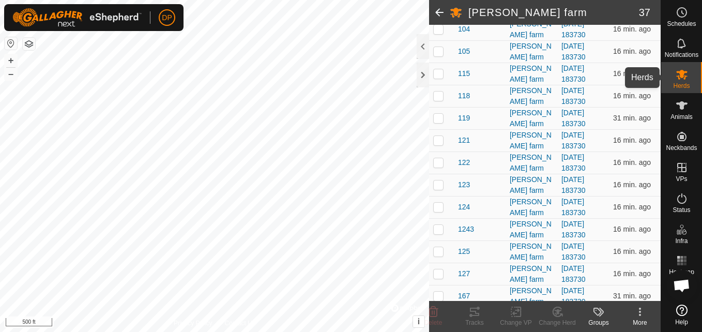
click at [692, 69] on div "Herds" at bounding box center [681, 77] width 41 height 31
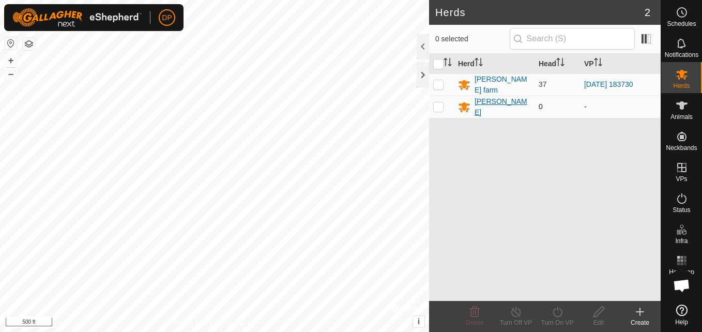
click at [487, 107] on div "[PERSON_NAME]" at bounding box center [503, 107] width 56 height 22
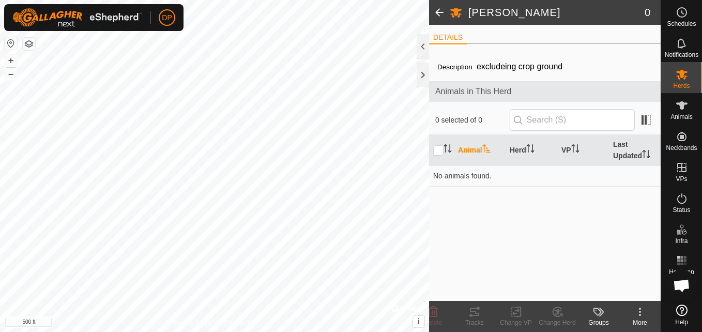
click at [445, 37] on li "DETAILS" at bounding box center [448, 38] width 38 height 12
click at [438, 153] on input "checkbox" at bounding box center [438, 150] width 10 height 10
checkbox input "false"
click at [420, 78] on div at bounding box center [423, 75] width 12 height 25
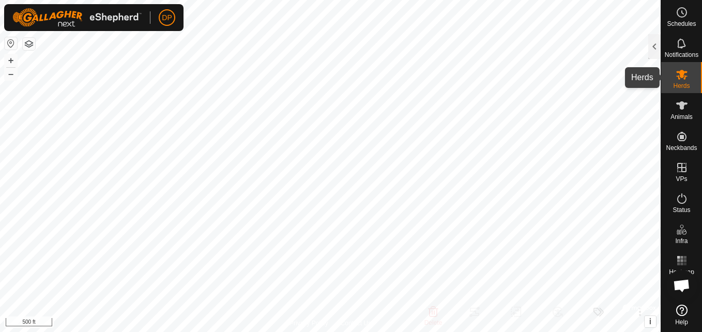
click at [680, 76] on icon at bounding box center [682, 74] width 12 height 12
click at [653, 43] on div at bounding box center [655, 46] width 12 height 25
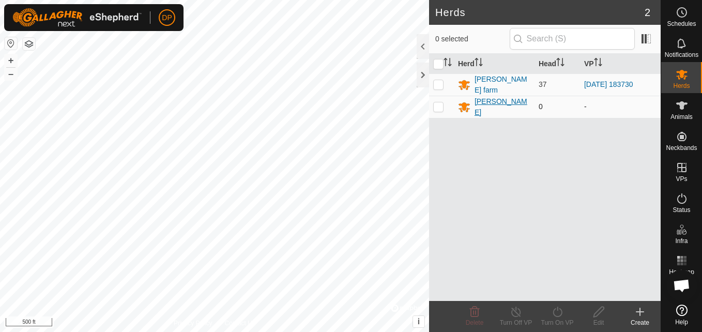
click at [491, 105] on div "[PERSON_NAME]" at bounding box center [503, 107] width 56 height 22
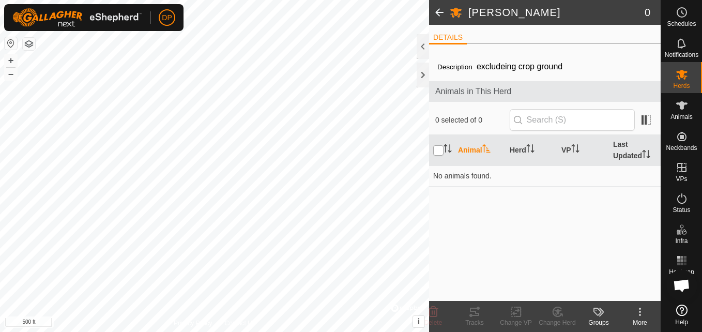
click at [435, 150] on input "checkbox" at bounding box center [438, 150] width 10 height 10
checkbox input "true"
click at [419, 70] on div at bounding box center [423, 75] width 12 height 25
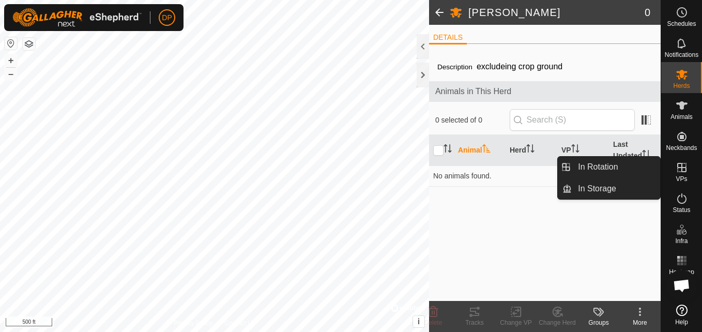
click at [676, 166] on icon at bounding box center [682, 167] width 12 height 12
click at [627, 162] on link "In Rotation" at bounding box center [616, 167] width 88 height 21
